Goal: Task Accomplishment & Management: Manage account settings

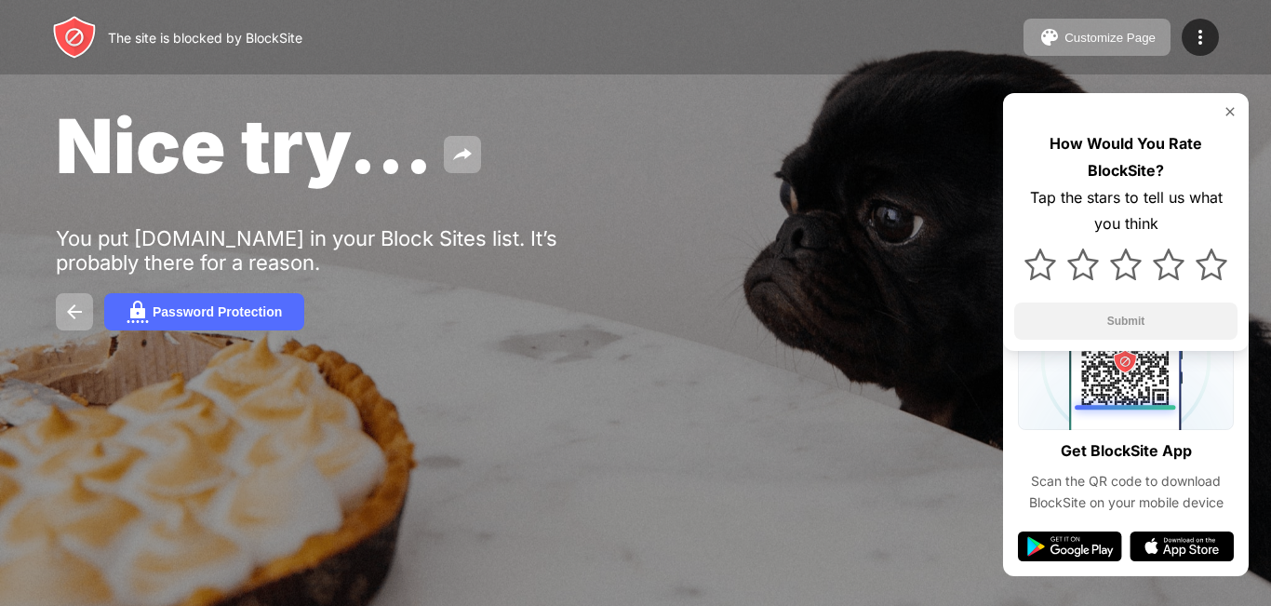
click at [1229, 102] on div "How Would You Rate BlockSite? Tap the stars to tell us what you think Submit" at bounding box center [1126, 222] width 246 height 258
click at [1224, 101] on div "How Would You Rate BlockSite? Tap the stars to tell us what you think Submit" at bounding box center [1126, 222] width 246 height 258
click at [1231, 105] on img at bounding box center [1230, 111] width 15 height 15
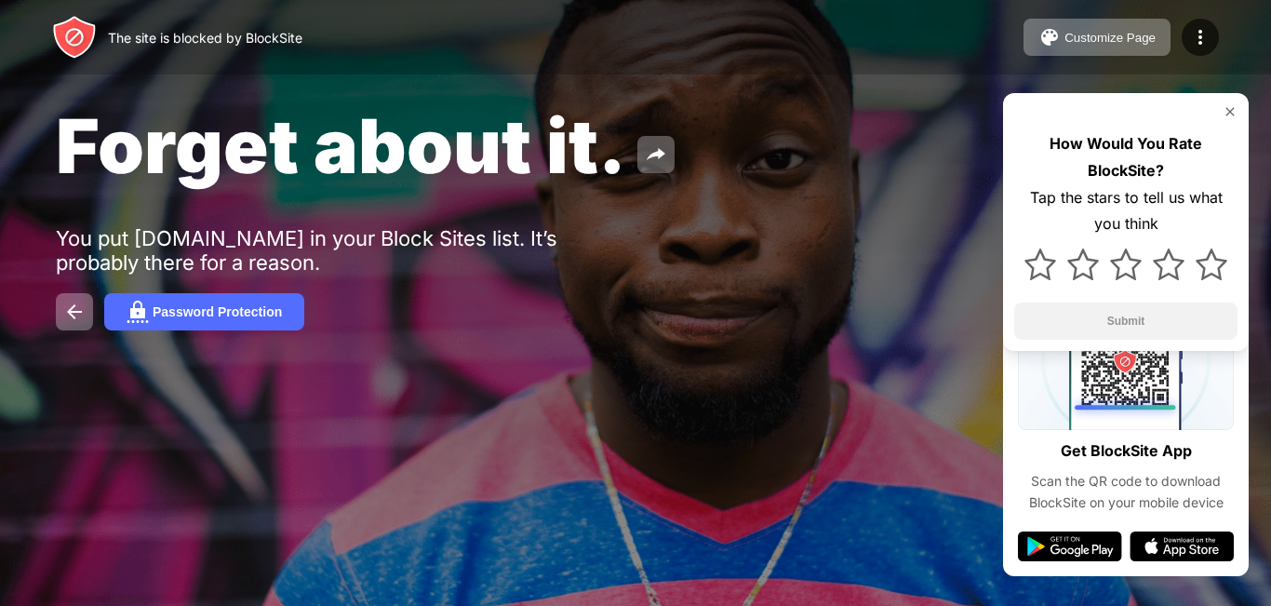
click at [342, 323] on div "Password Protection" at bounding box center [636, 311] width 1160 height 37
click at [295, 306] on button "Password Protection" at bounding box center [204, 311] width 200 height 37
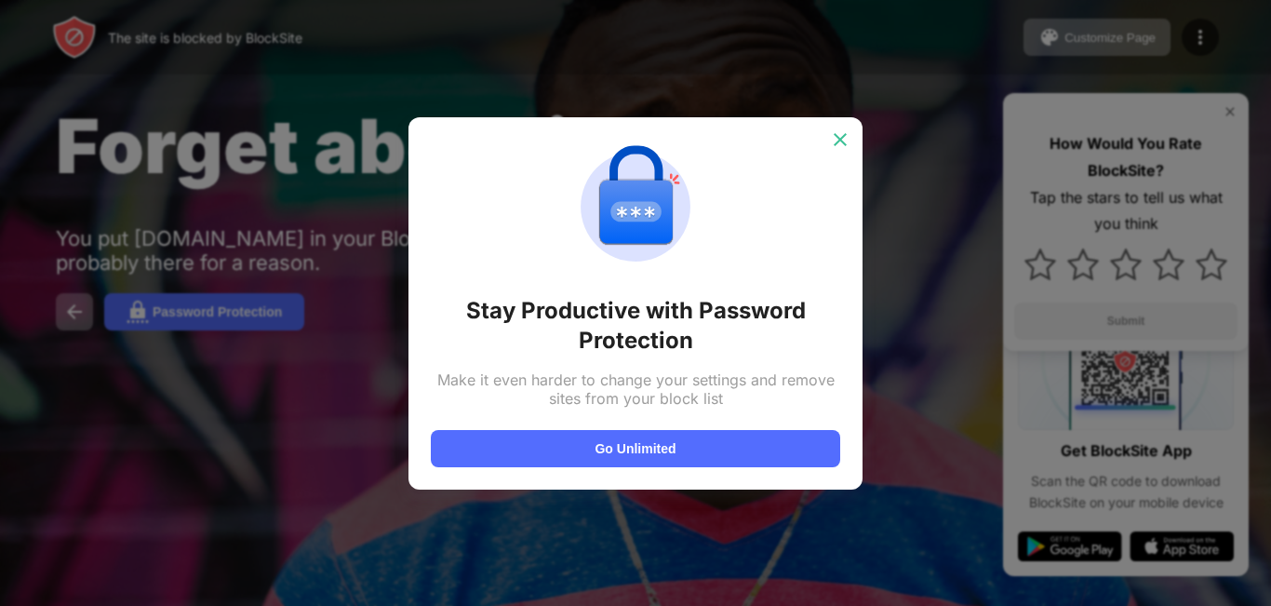
click at [828, 134] on div at bounding box center [840, 140] width 30 height 30
